Goal: Information Seeking & Learning: Learn about a topic

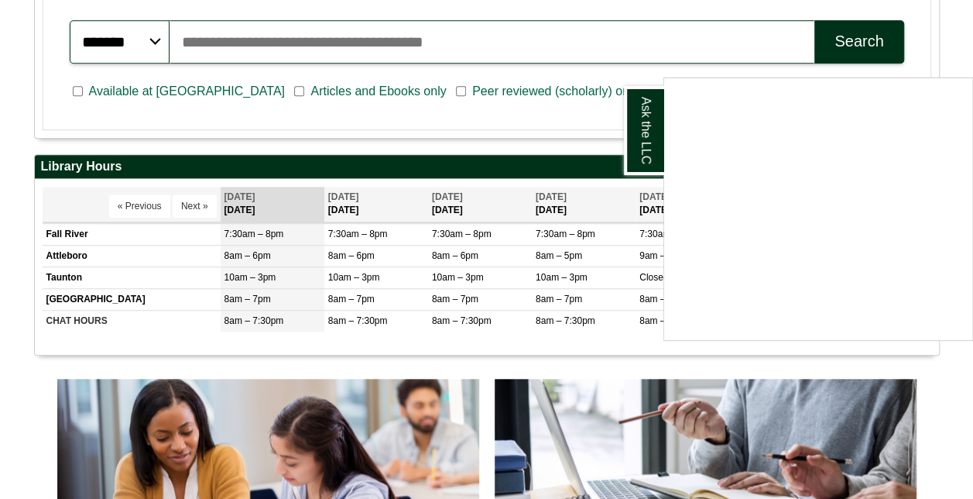
scroll to position [456, 0]
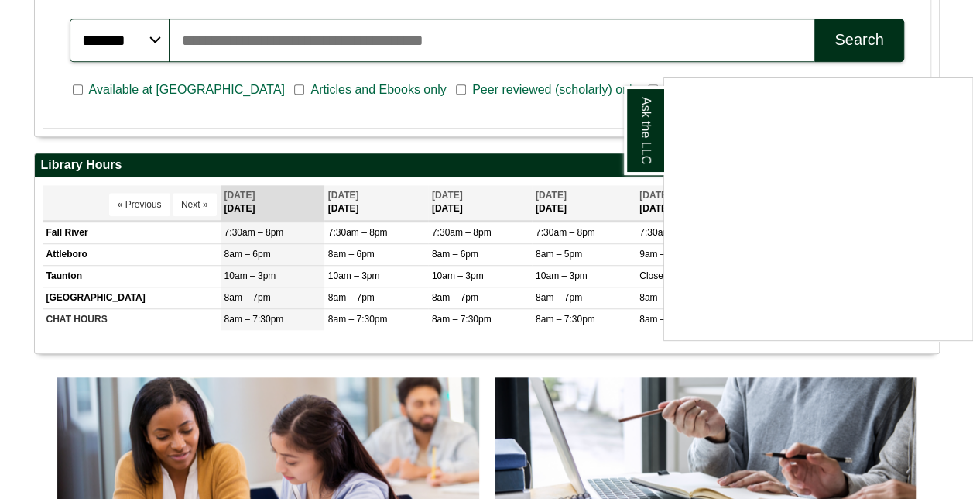
click at [14, 404] on div "Ask the LLC" at bounding box center [486, 249] width 973 height 499
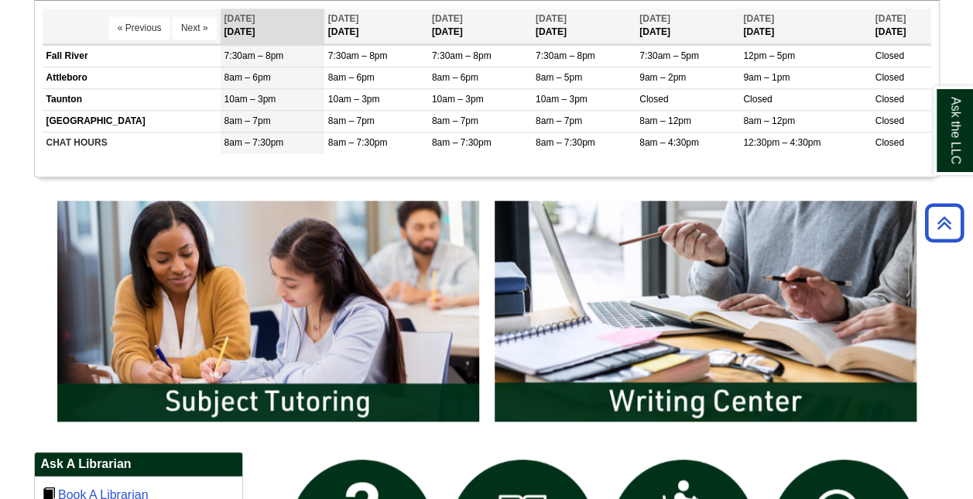
scroll to position [627, 0]
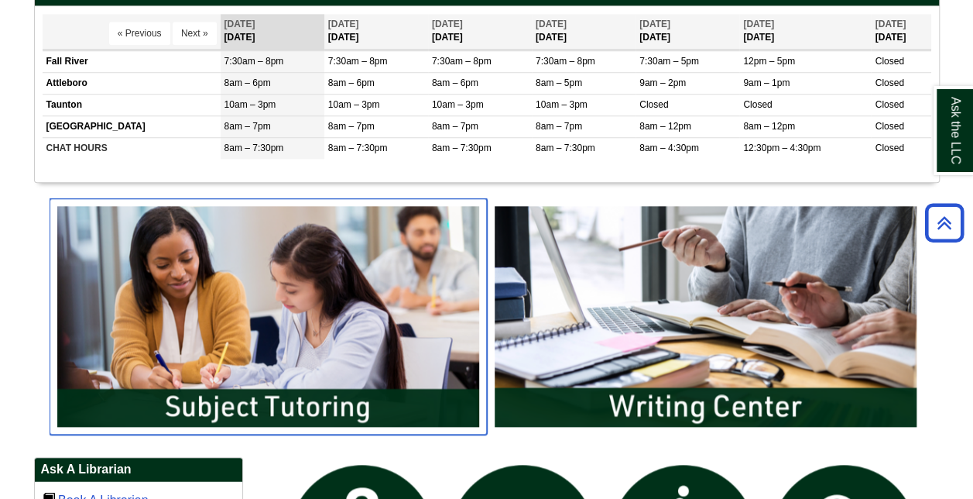
click at [181, 389] on img "slideshow" at bounding box center [268, 315] width 437 height 235
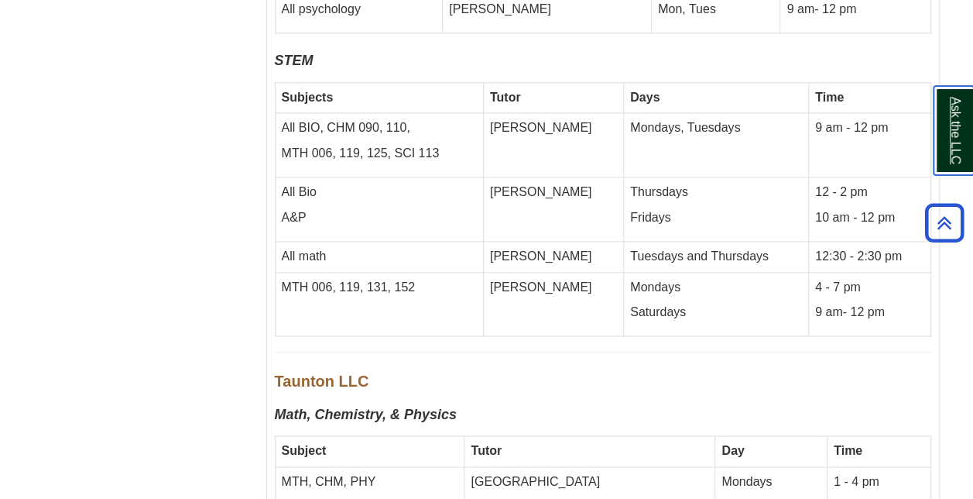
scroll to position [6809, 0]
click at [815, 304] on p "9 am- 12 pm" at bounding box center [869, 313] width 109 height 18
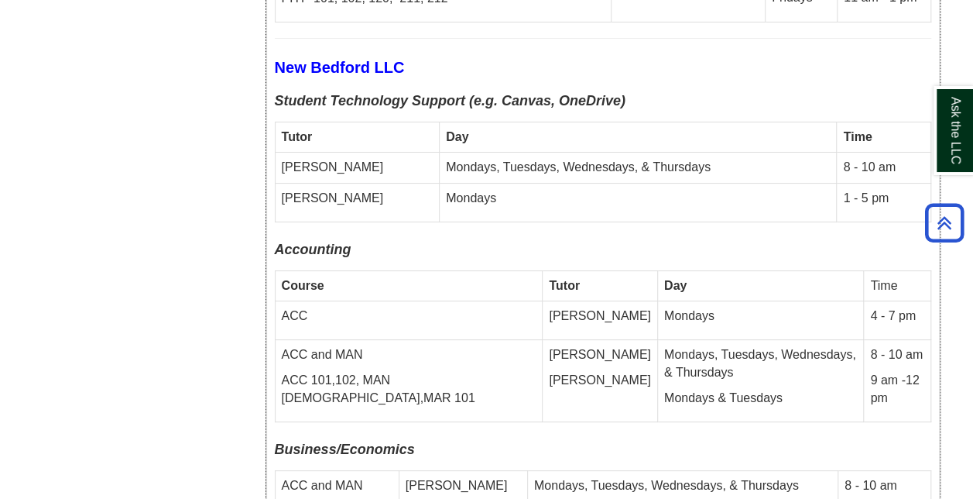
scroll to position [5705, 0]
